Goal: Task Accomplishment & Management: Manage account settings

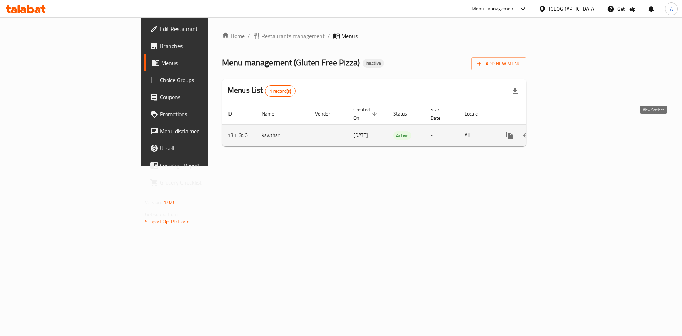
click at [565, 131] on icon "enhanced table" at bounding box center [561, 135] width 9 height 9
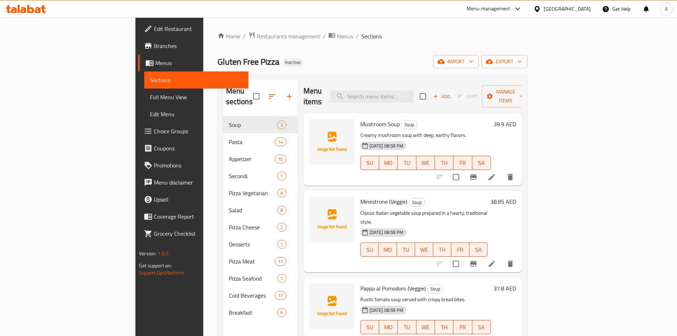
click at [150, 100] on span "Full Menu View" at bounding box center [196, 97] width 93 height 9
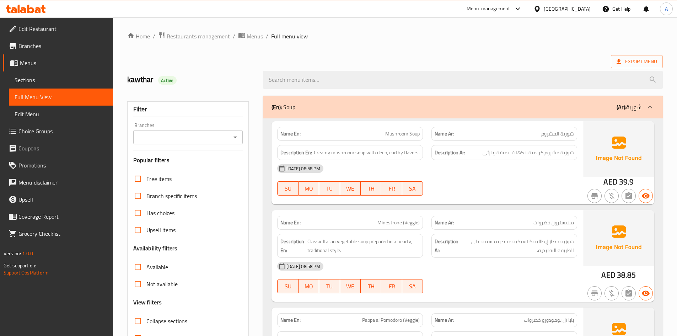
scroll to position [178, 0]
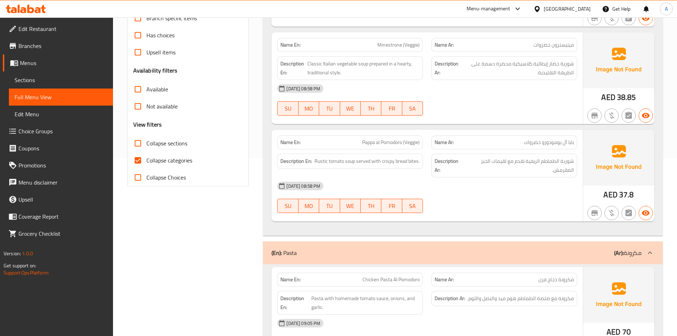
click at [138, 161] on input "Collapse categories" at bounding box center [137, 160] width 17 height 17
checkbox input "false"
drag, startPoint x: 139, startPoint y: 143, endPoint x: 293, endPoint y: 227, distance: 175.8
click at [138, 143] on input "Collapse sections" at bounding box center [137, 143] width 17 height 17
checkbox input "true"
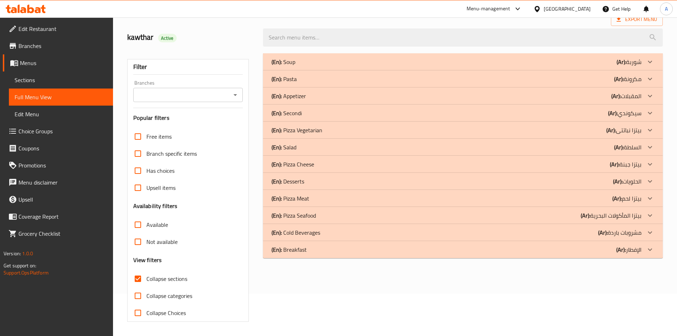
scroll to position [42, 0]
click at [350, 251] on div "(En): Breakfast (Ar): الإفطار" at bounding box center [456, 249] width 370 height 9
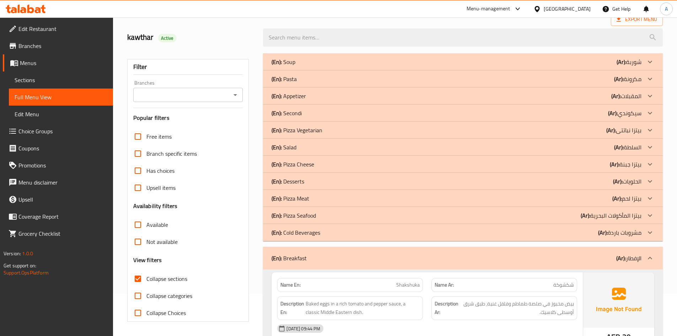
click at [357, 233] on div "(En): Cold Beverages (Ar): مشروبات باردة" at bounding box center [456, 232] width 370 height 9
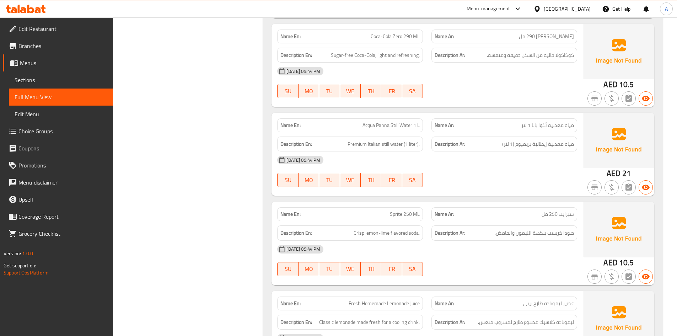
scroll to position [717, 0]
